Goal: Task Accomplishment & Management: Manage account settings

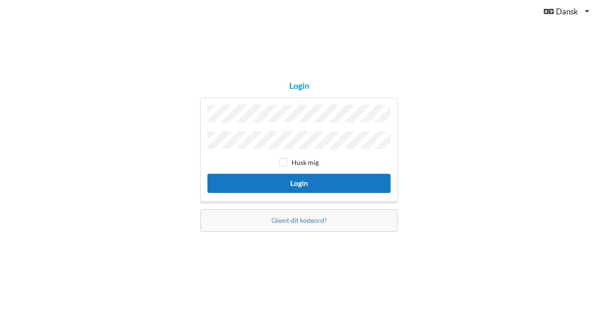
click at [290, 181] on button "Login" at bounding box center [298, 183] width 183 height 19
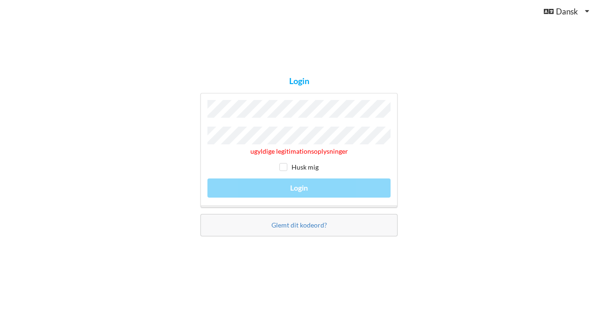
click at [296, 187] on div "ugyldige legitimationsoplysninger Husk mig Login" at bounding box center [298, 150] width 197 height 114
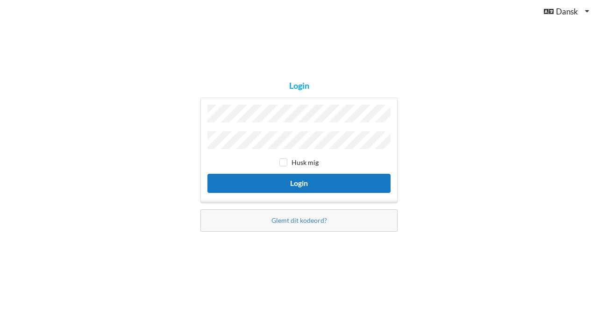
click at [298, 181] on button "Login" at bounding box center [298, 183] width 183 height 19
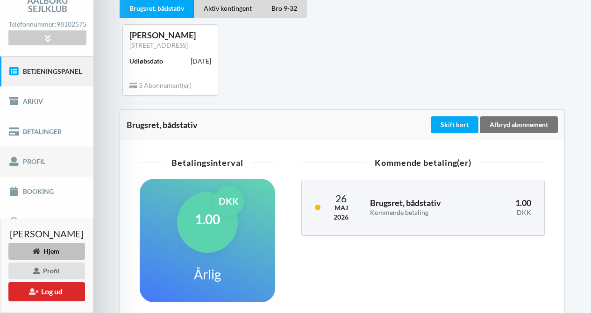
scroll to position [82, 0]
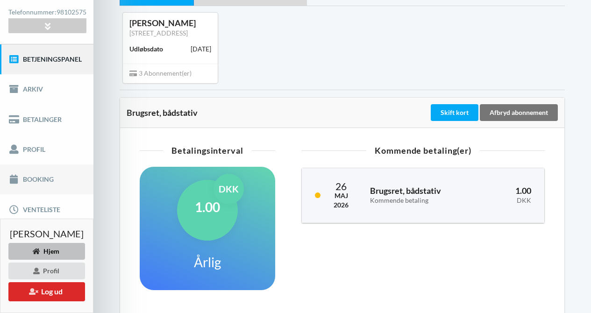
click at [60, 184] on link "Booking" at bounding box center [46, 179] width 93 height 30
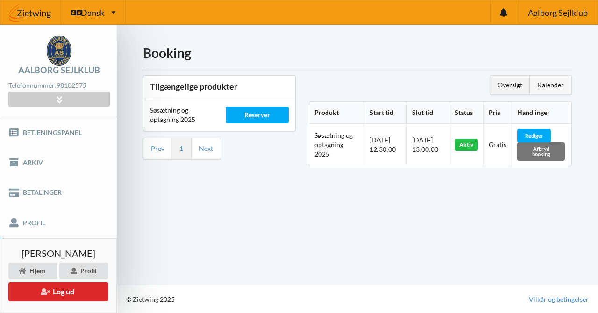
click at [550, 84] on div "Kalender" at bounding box center [551, 85] width 42 height 19
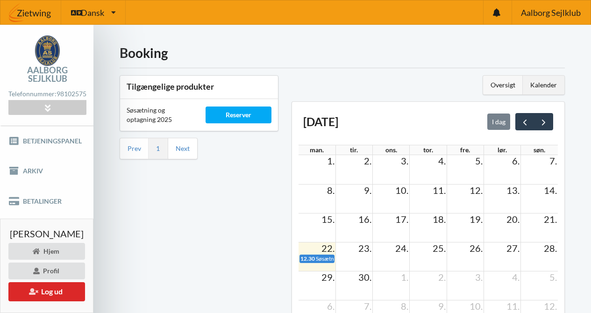
click at [507, 84] on div "Oversigt" at bounding box center [503, 85] width 40 height 19
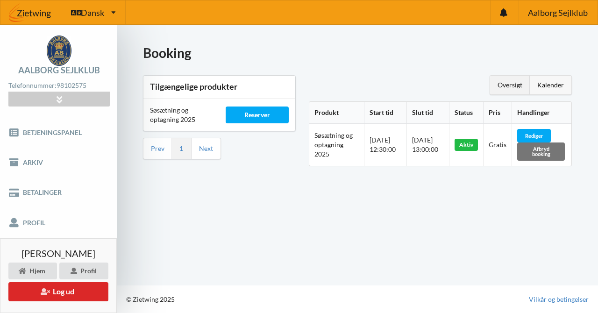
click at [555, 84] on div "Kalender" at bounding box center [551, 85] width 42 height 19
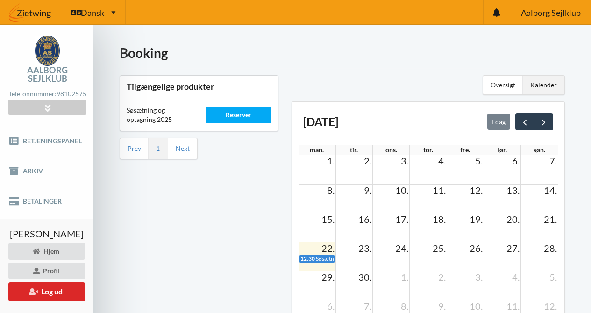
click at [327, 250] on span "22." at bounding box center [328, 248] width 15 height 11
click at [328, 247] on span "22." at bounding box center [328, 248] width 15 height 11
